Goal: Information Seeking & Learning: Understand process/instructions

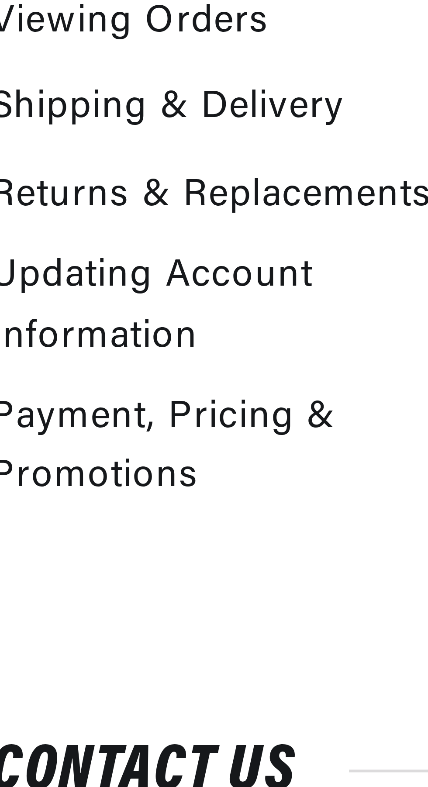
click at [190, 317] on link "Returns & Replacements" at bounding box center [170, 320] width 72 height 10
